Goal: Check status

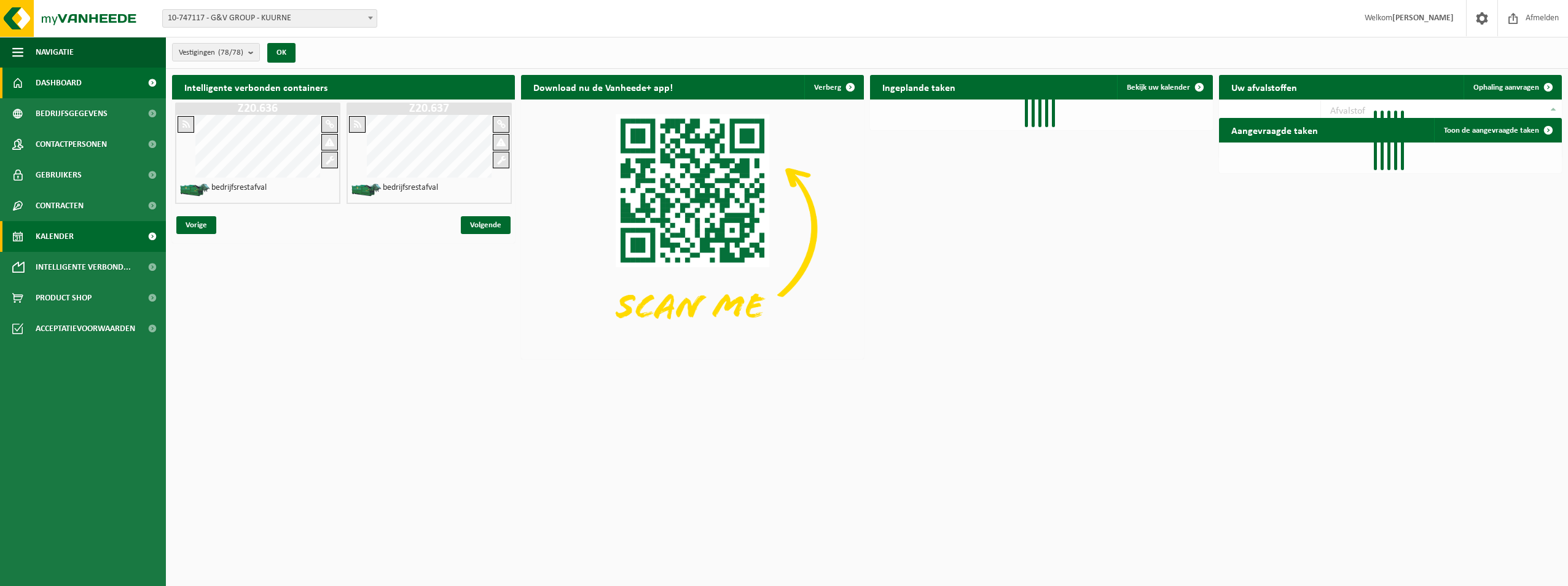
click at [105, 239] on link "Kalender" at bounding box center [82, 236] width 166 height 31
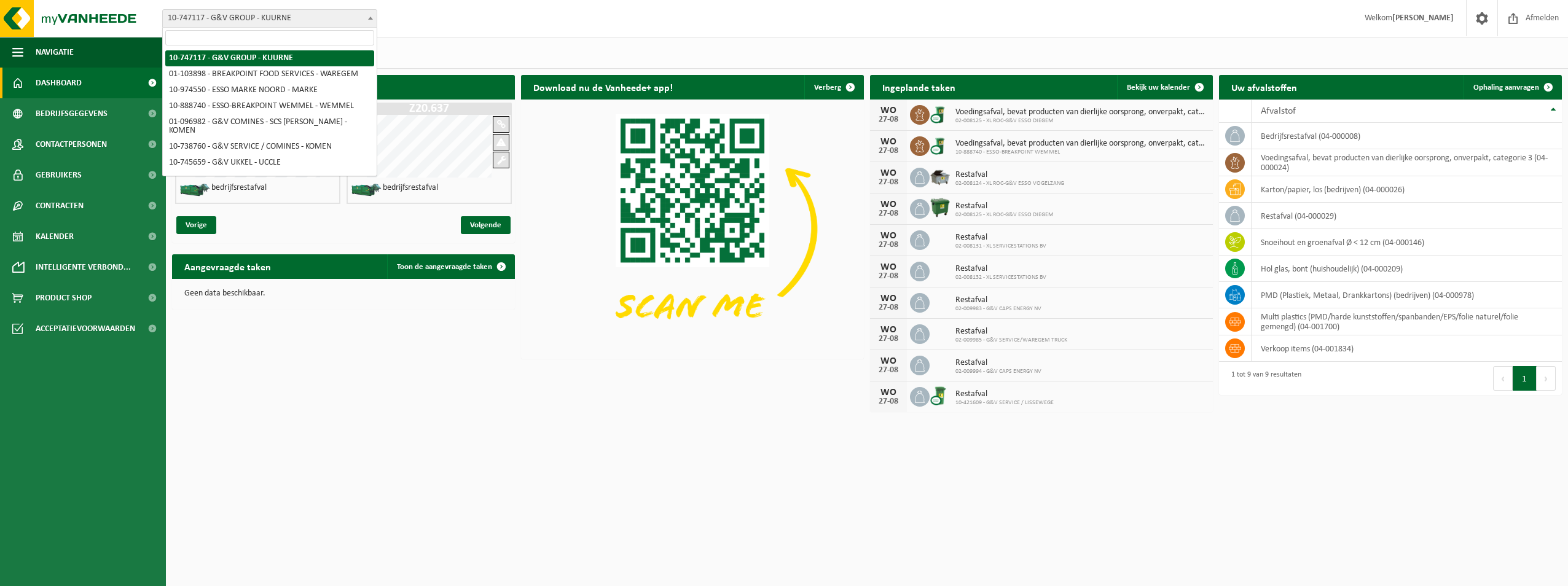
click at [282, 21] on span "10-747117 - G&V GROUP - KUURNE" at bounding box center [270, 18] width 214 height 17
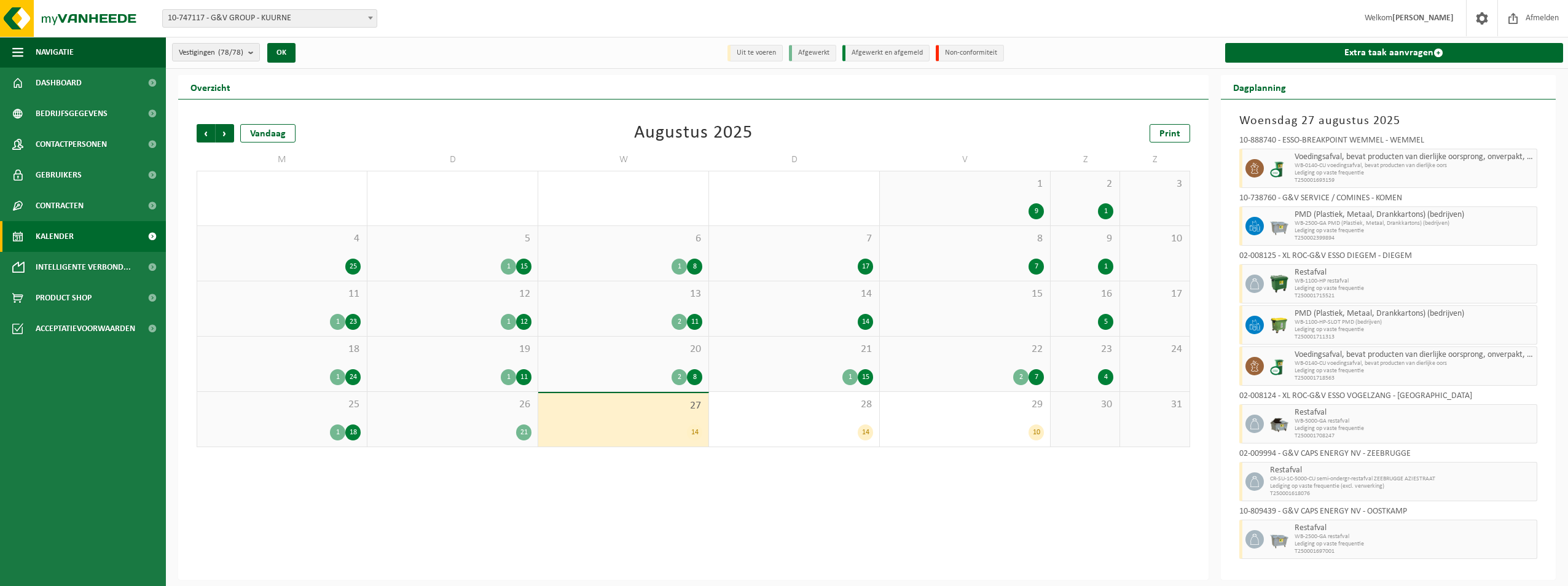
click at [313, 18] on span "10-747117 - G&V GROUP - KUURNE" at bounding box center [270, 18] width 214 height 17
type input "pomm"
select select "3588"
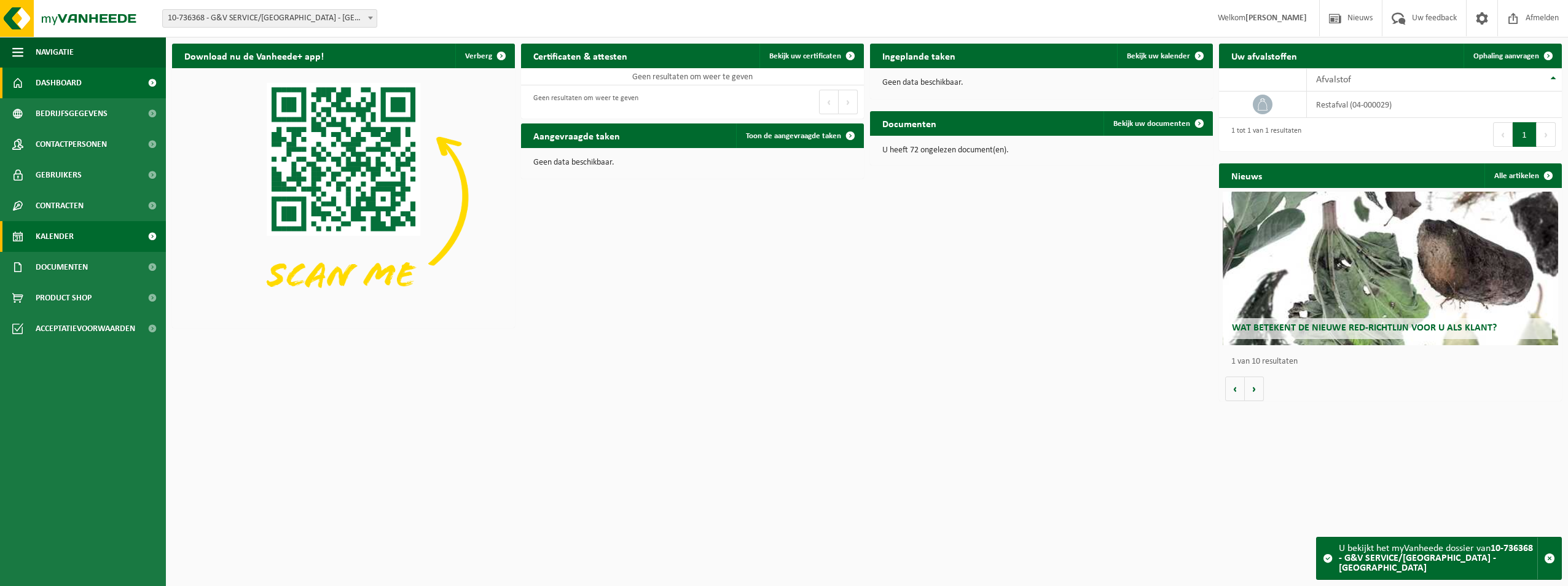
click at [71, 234] on span "Kalender" at bounding box center [54, 236] width 38 height 31
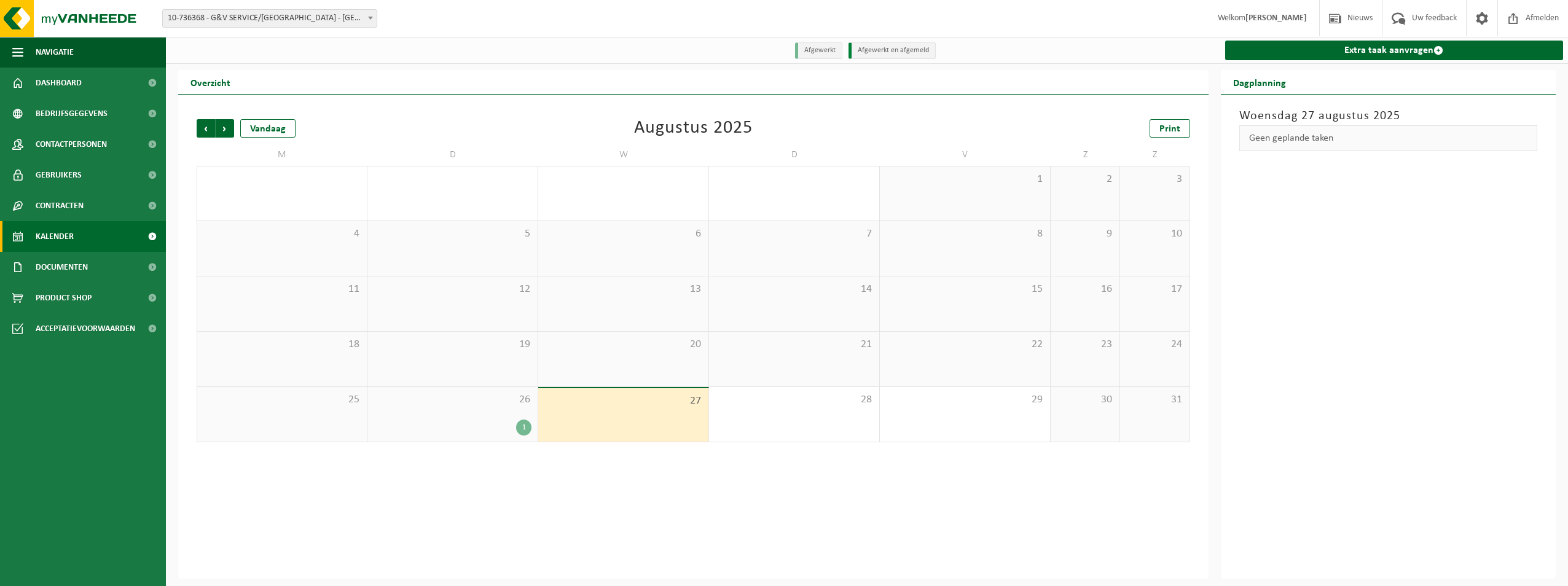
click at [454, 413] on div "26 1" at bounding box center [452, 414] width 170 height 55
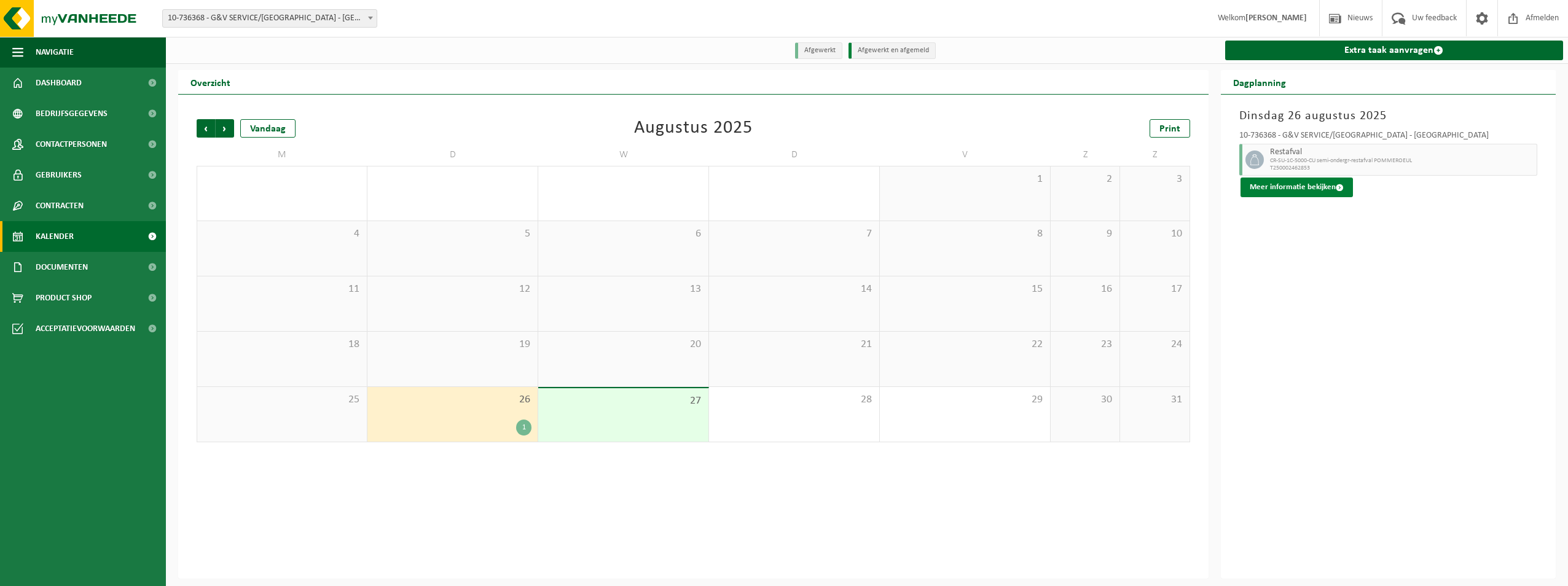
click at [1319, 193] on button "Meer informatie bekijken" at bounding box center [1297, 187] width 113 height 20
